Goal: Find specific page/section: Find specific page/section

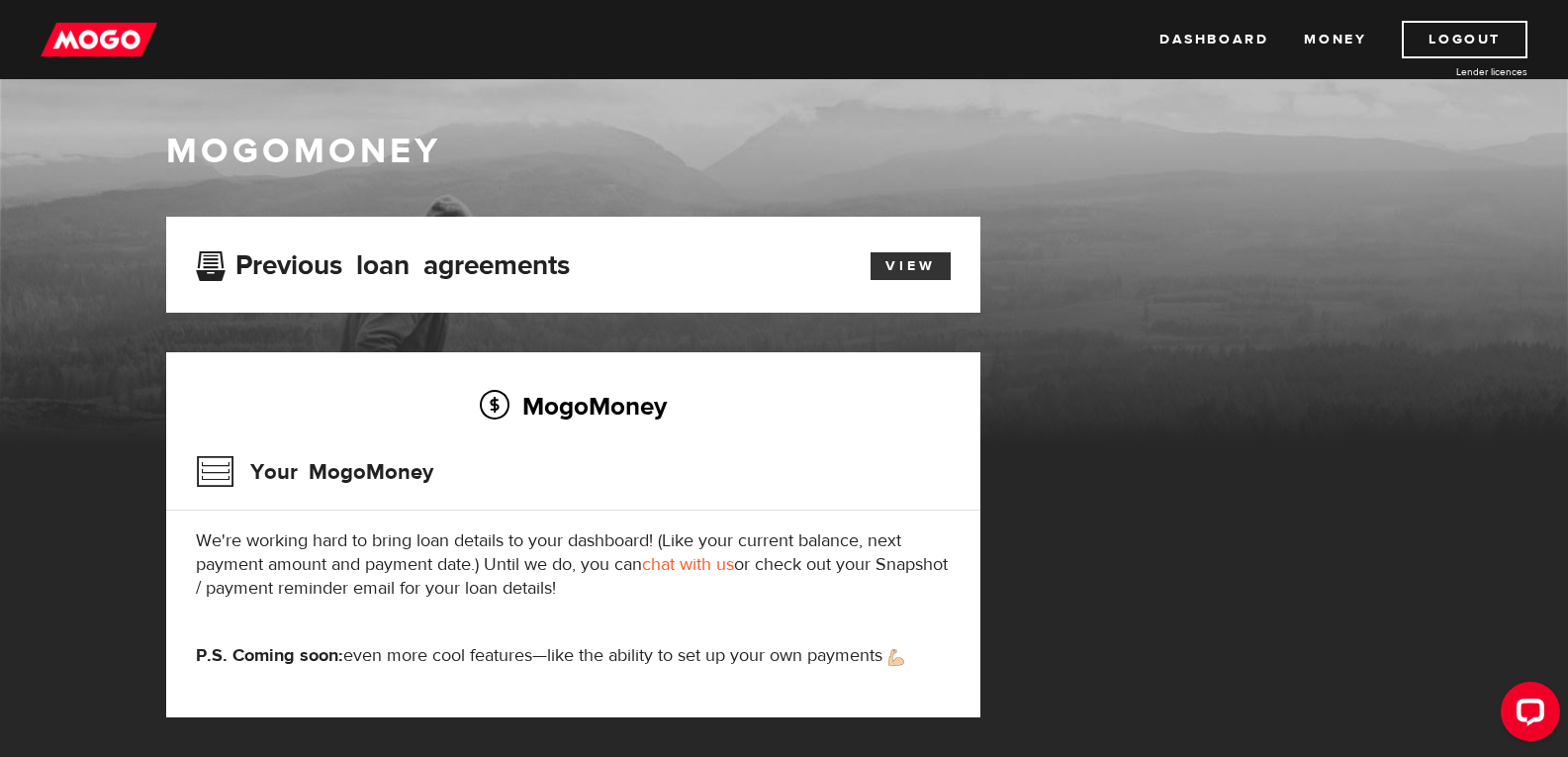
click at [904, 261] on link "View" at bounding box center [911, 266] width 80 height 28
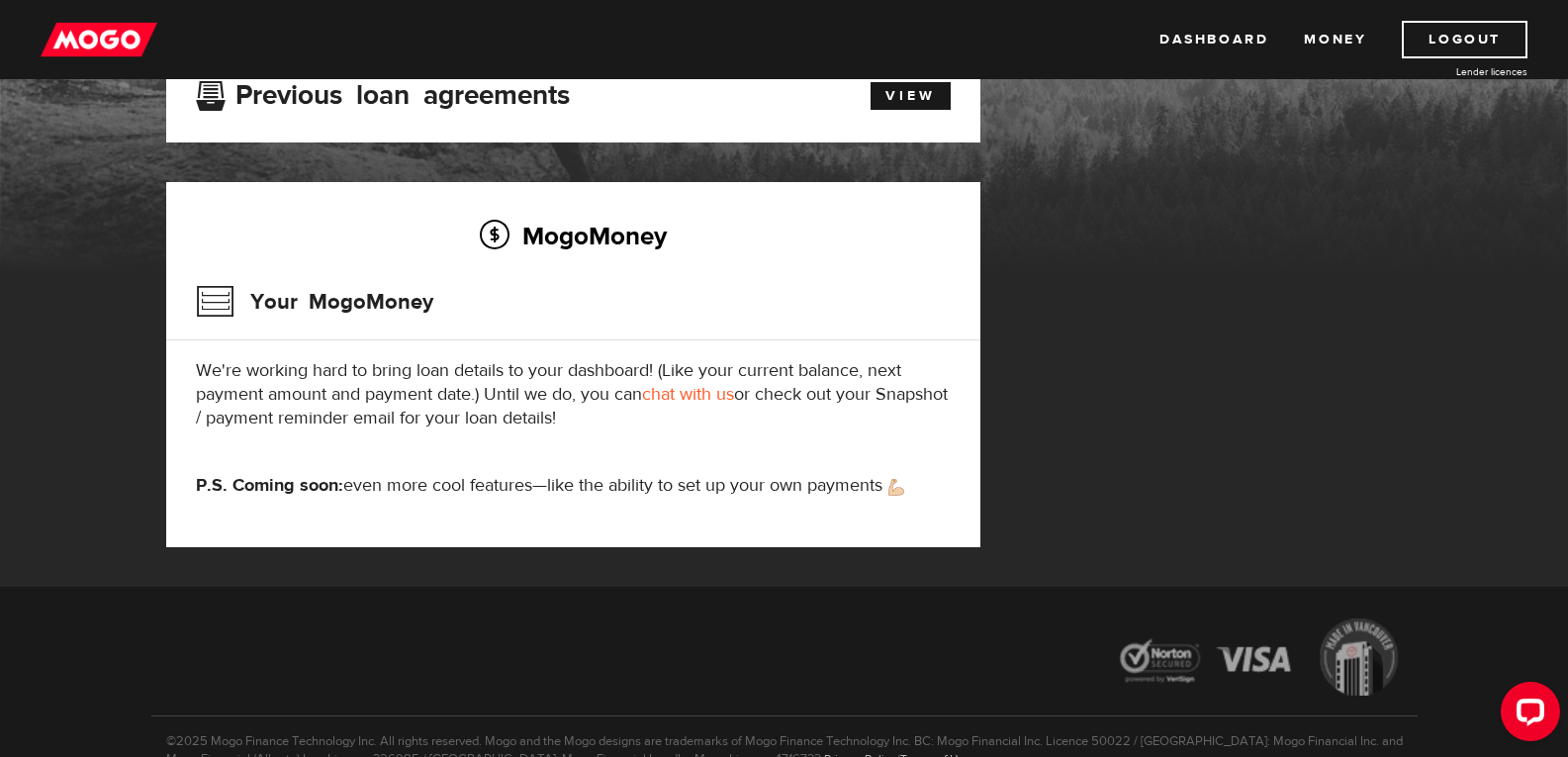
scroll to position [79, 0]
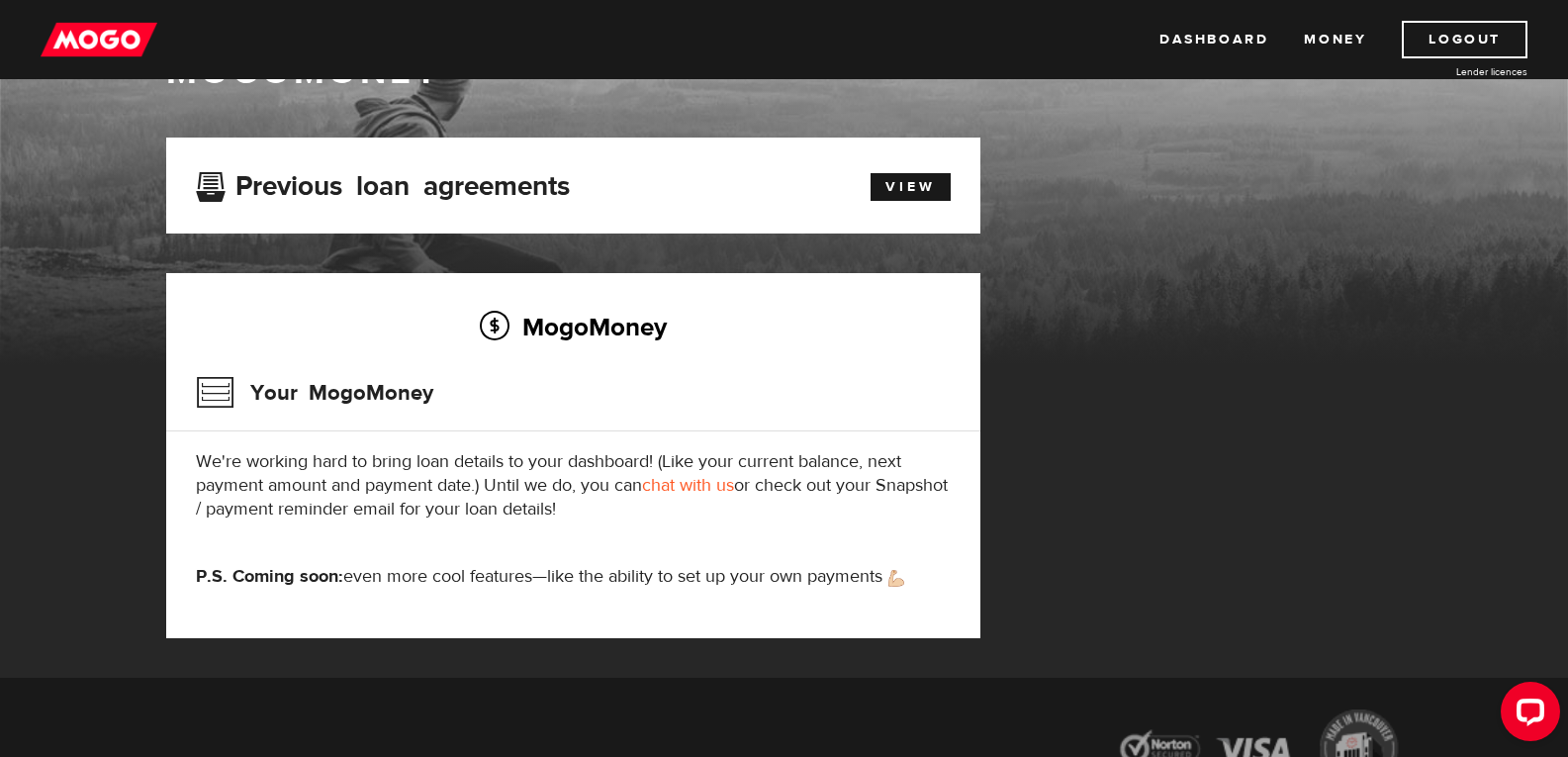
click at [693, 484] on link "chat with us" at bounding box center [688, 485] width 92 height 23
click at [892, 183] on link "View" at bounding box center [911, 187] width 80 height 28
